Goal: Navigation & Orientation: Find specific page/section

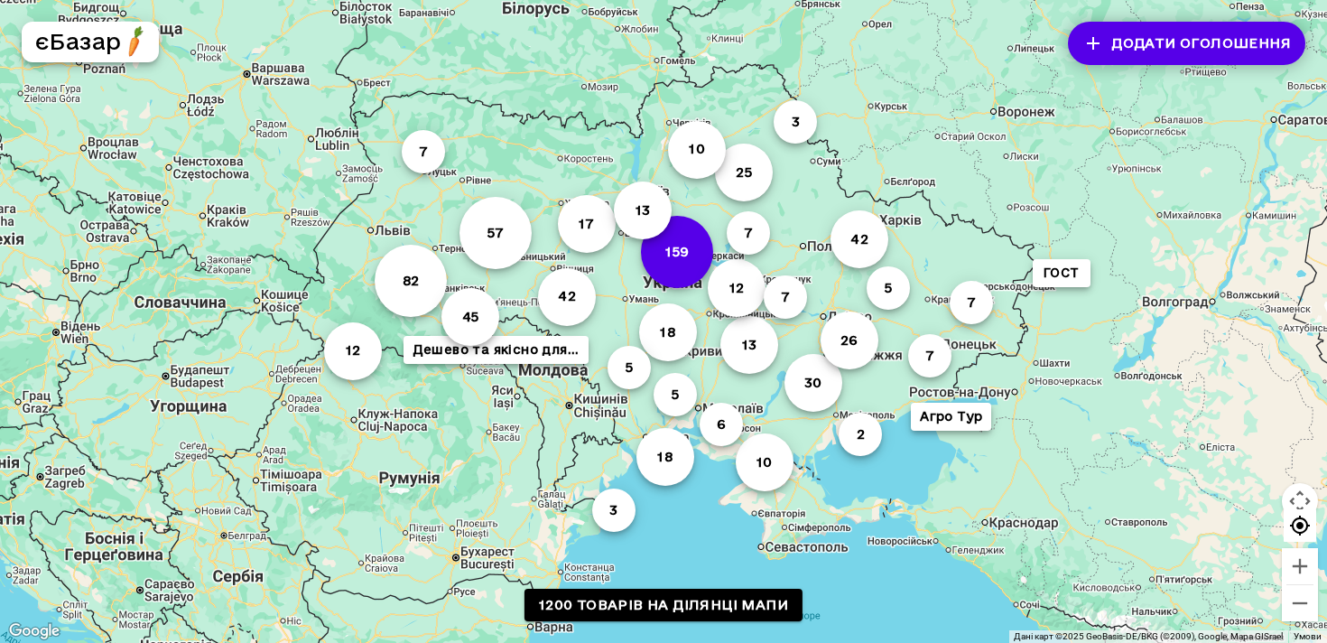
click at [681, 264] on button "159" at bounding box center [677, 252] width 72 height 72
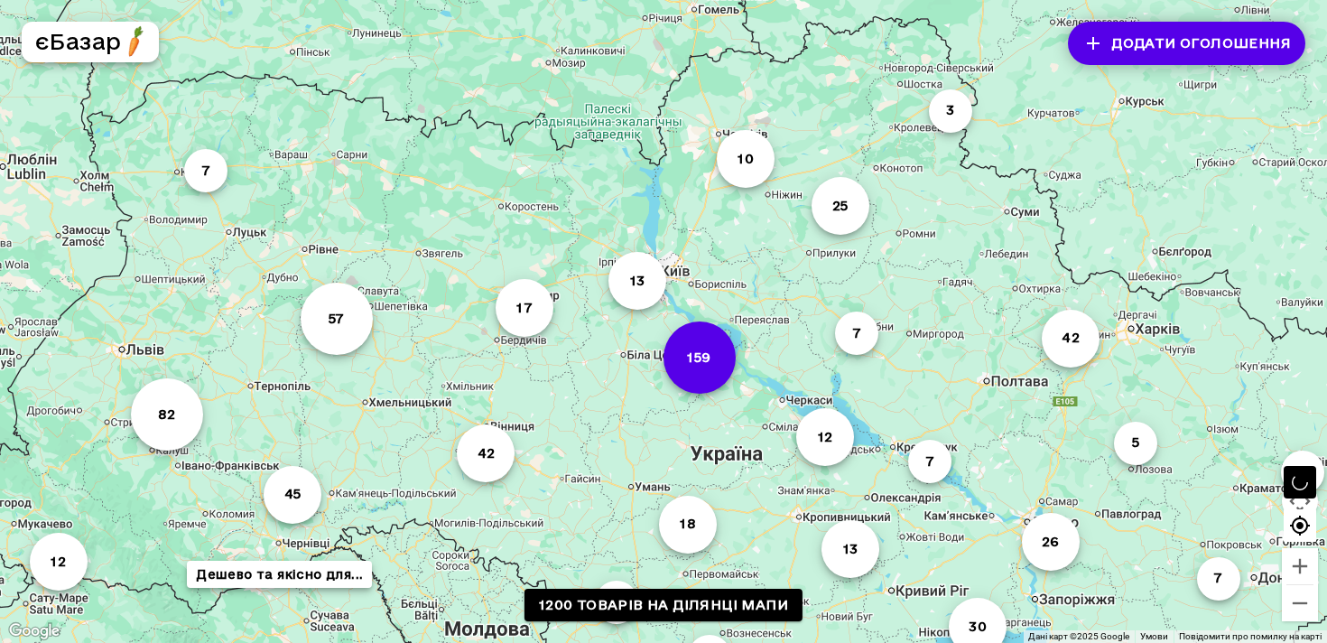
click at [680, 344] on button "159" at bounding box center [699, 357] width 72 height 72
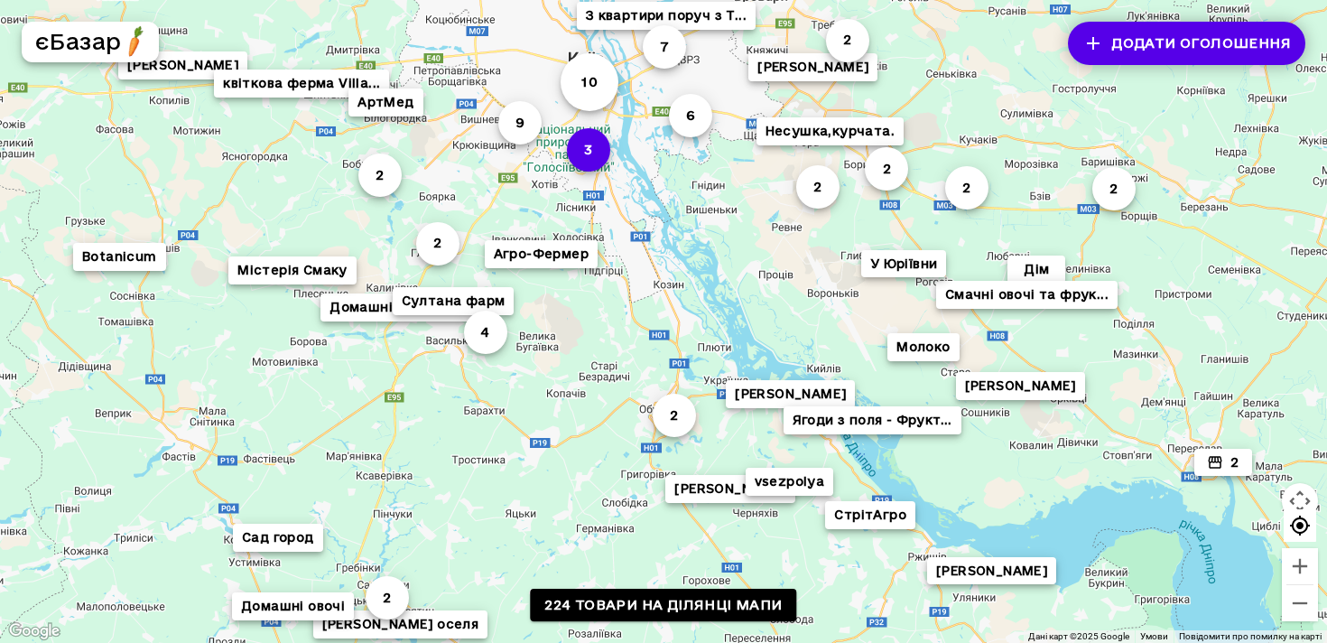
click at [588, 159] on button "3" at bounding box center [588, 149] width 43 height 43
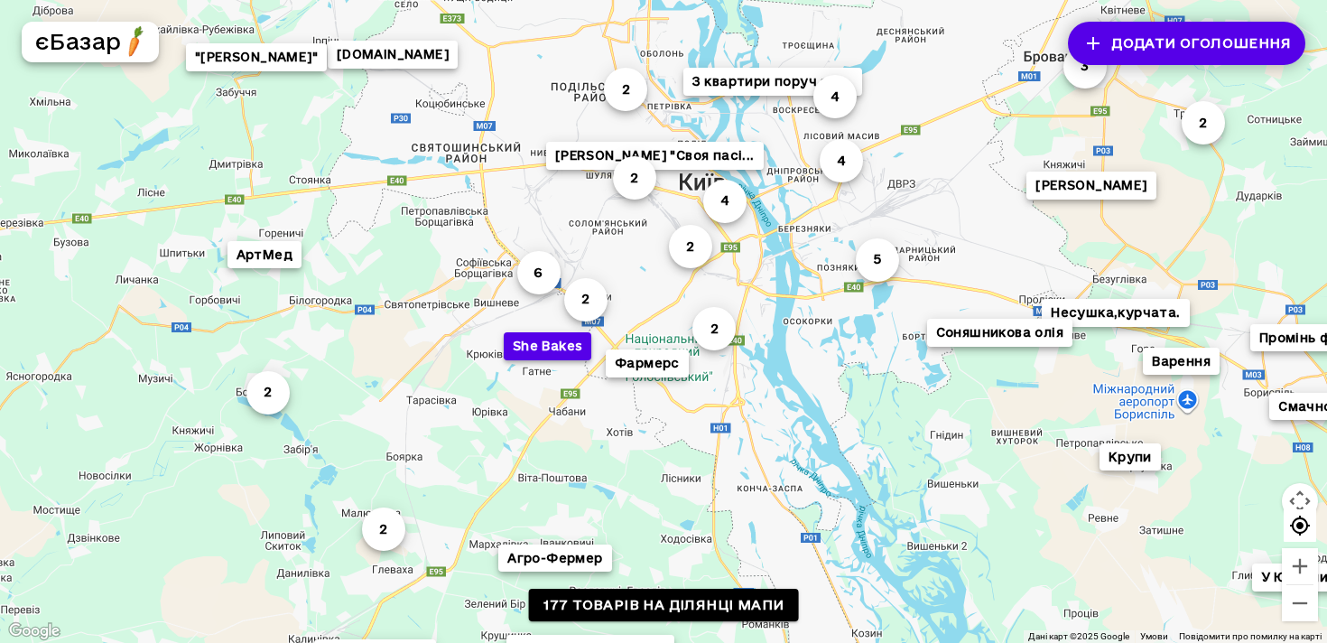
click at [559, 348] on button "She Bakes" at bounding box center [548, 346] width 88 height 28
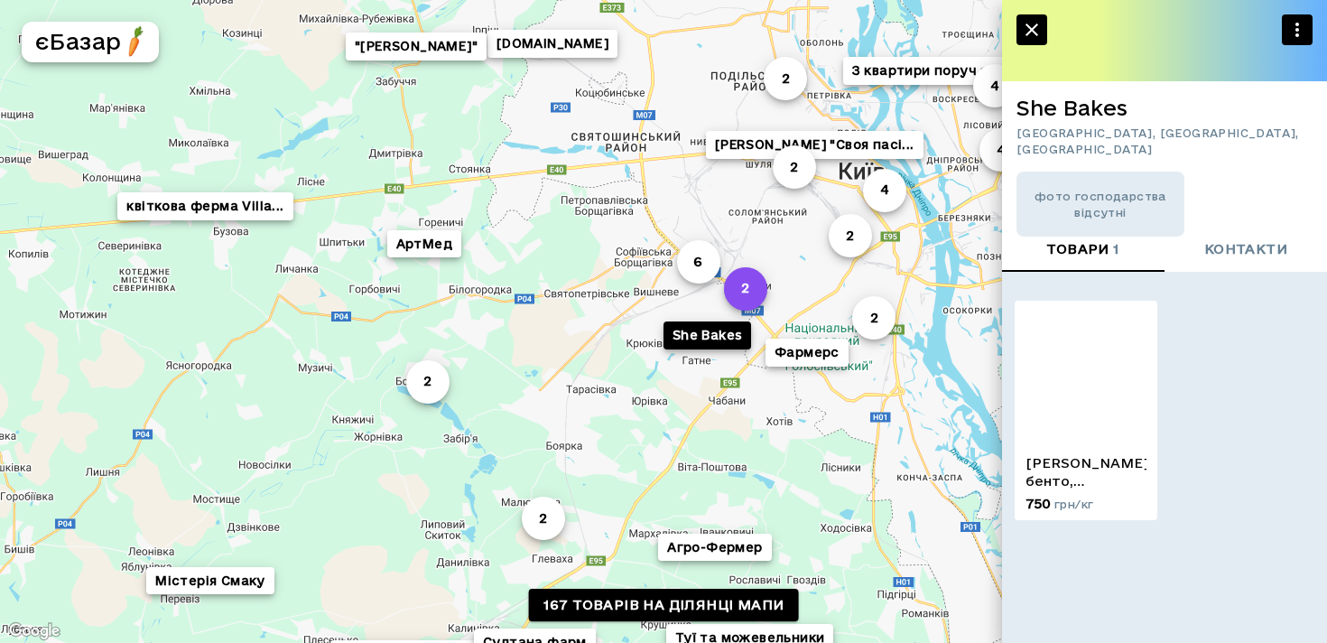
click at [739, 291] on button "2" at bounding box center [745, 288] width 43 height 43
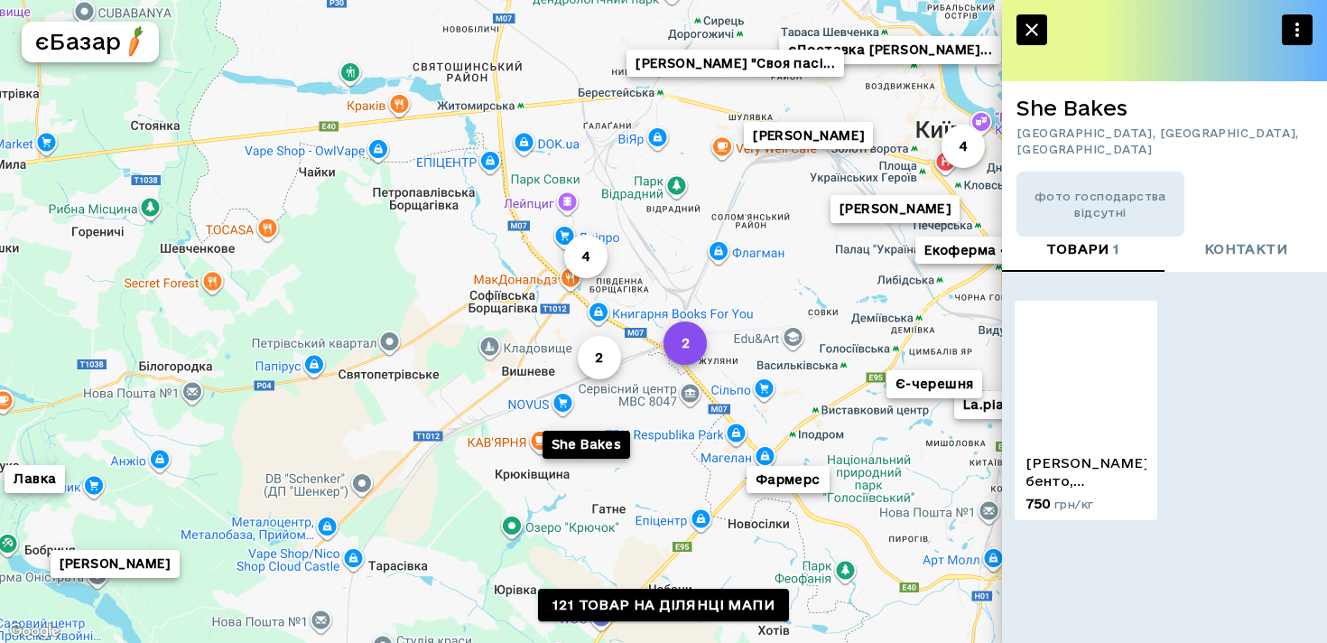
click at [697, 345] on button "2" at bounding box center [684, 342] width 43 height 43
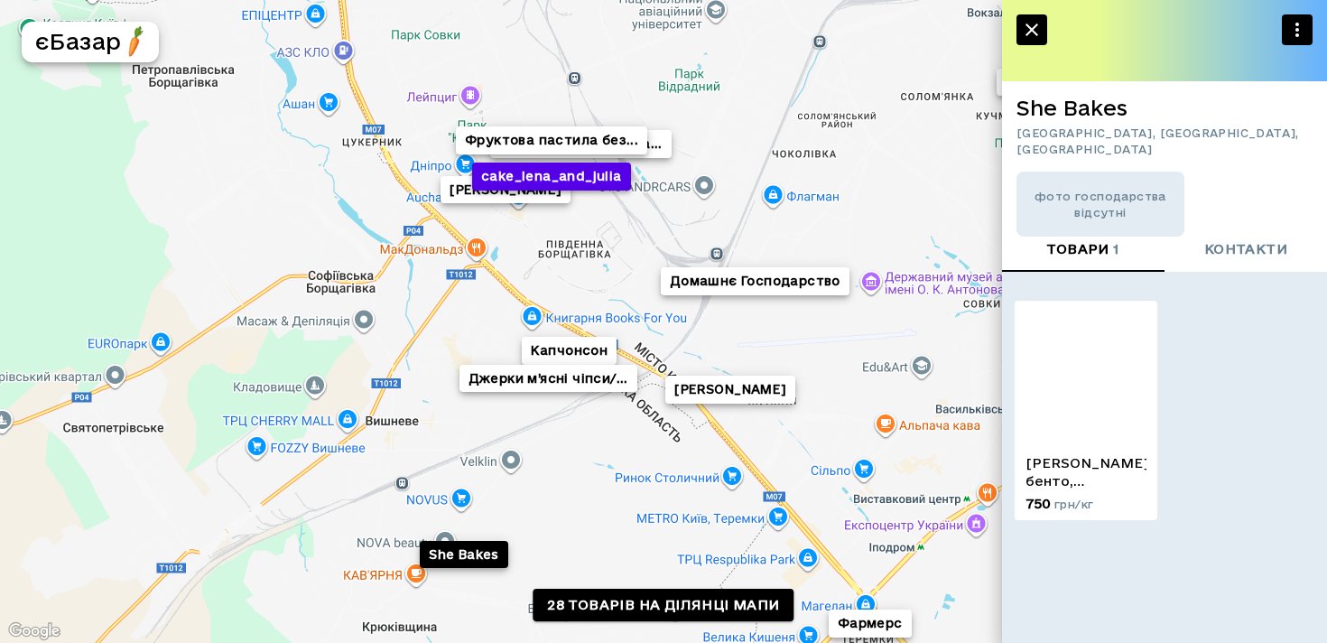
click at [576, 173] on button "cake_lena_and_julia" at bounding box center [551, 176] width 159 height 28
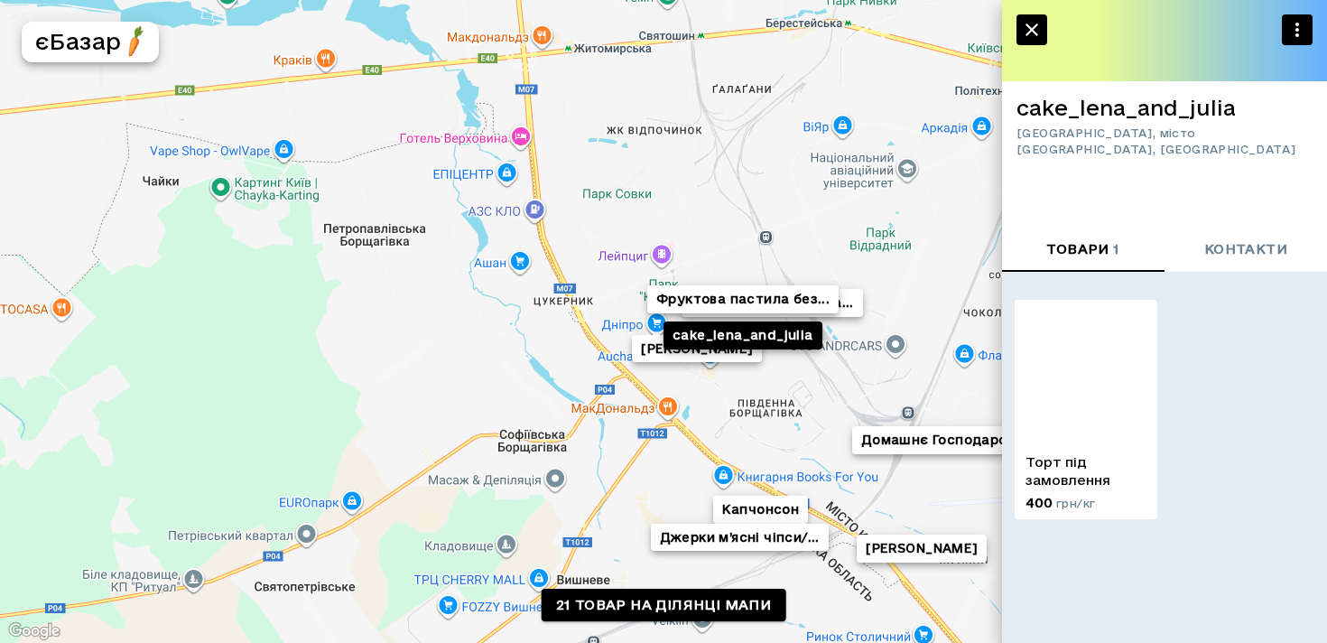
click at [1080, 412] on img at bounding box center [1085, 371] width 143 height 143
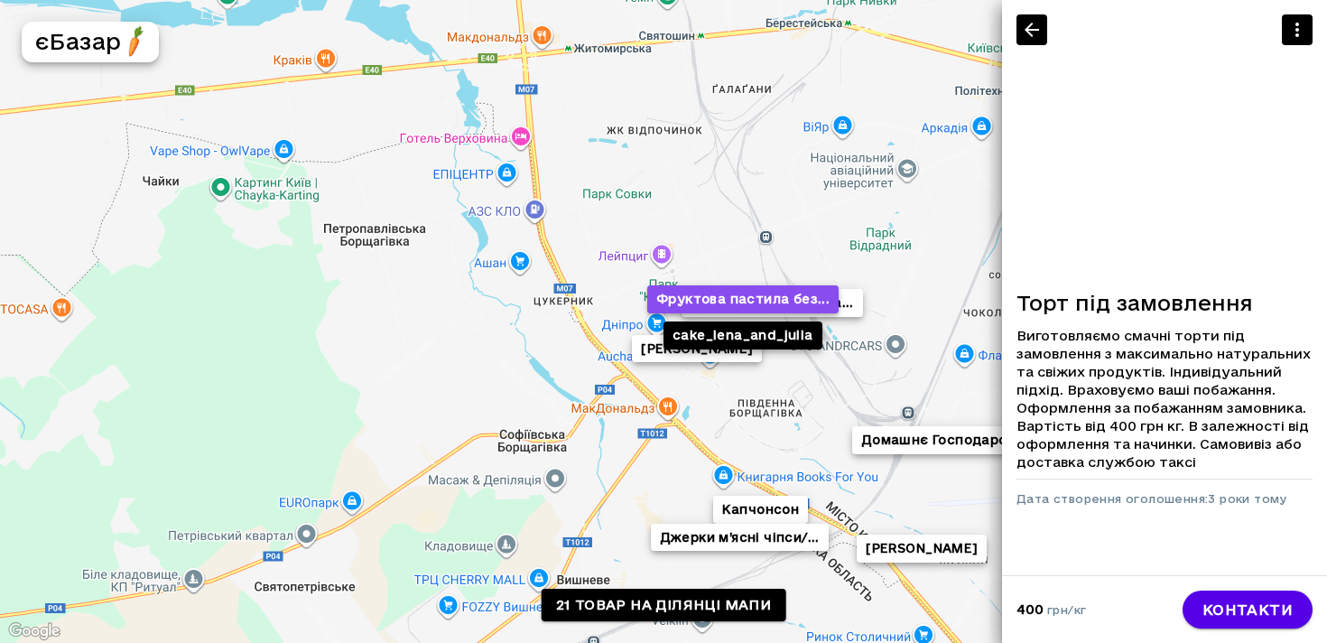
click at [785, 301] on button "Фруктова пастила без..." at bounding box center [742, 299] width 191 height 28
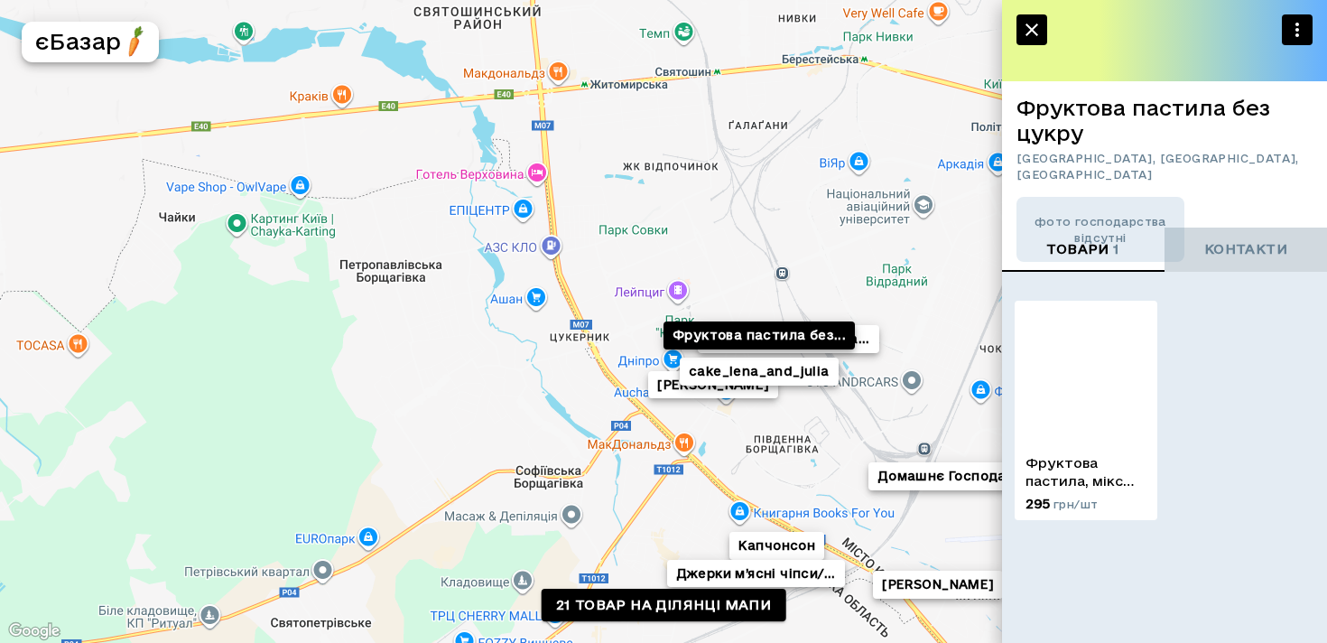
click at [1216, 250] on span "контакти" at bounding box center [1245, 249] width 83 height 23
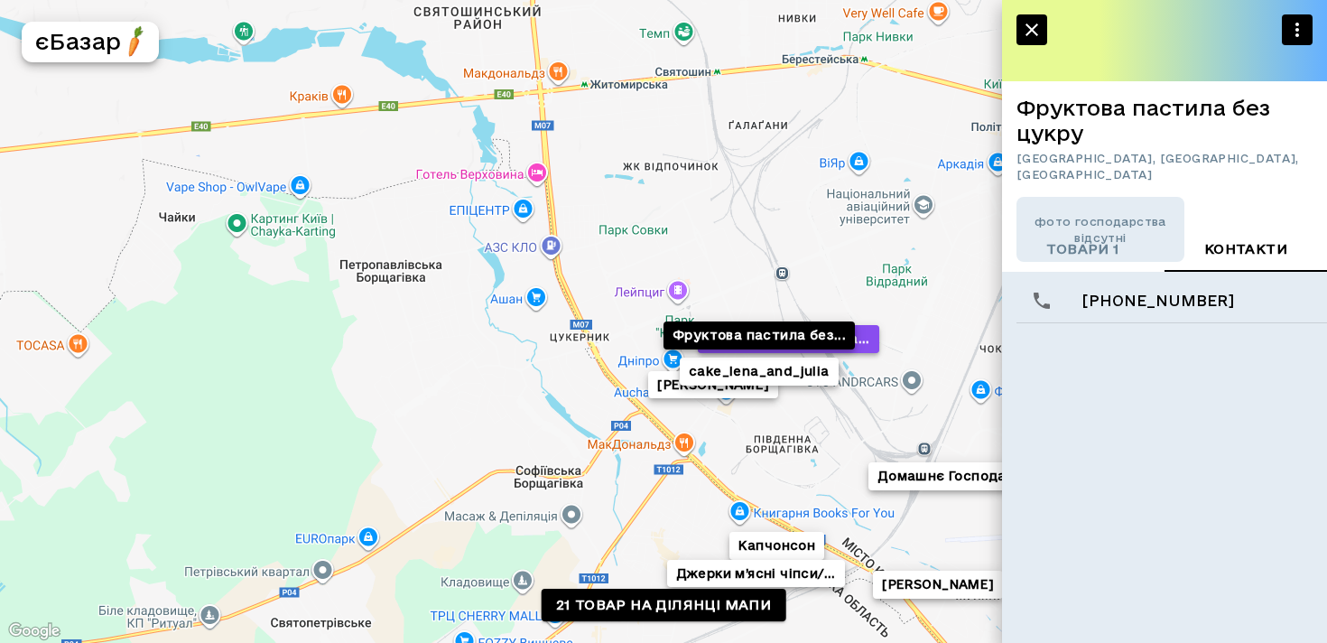
click at [852, 342] on button "Яблука з власного са..." at bounding box center [788, 339] width 181 height 28
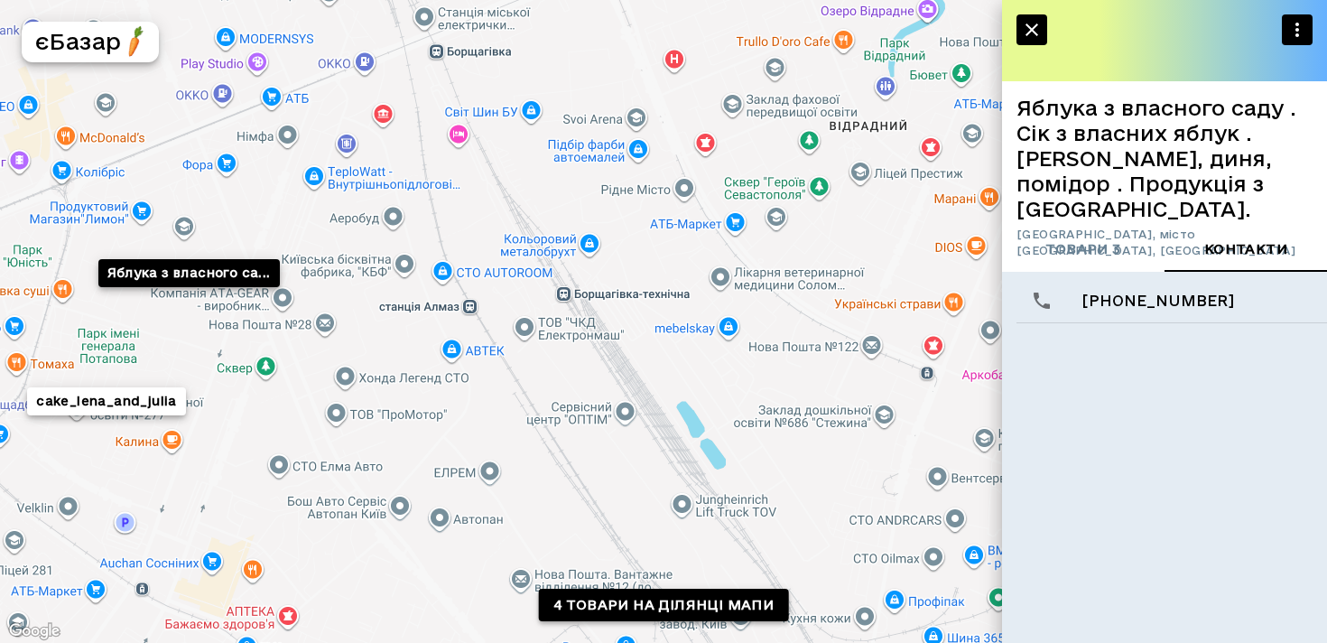
click at [709, 610] on link "4 товари на ділянці мапи" at bounding box center [664, 604] width 250 height 33
